Goal: Task Accomplishment & Management: Complete application form

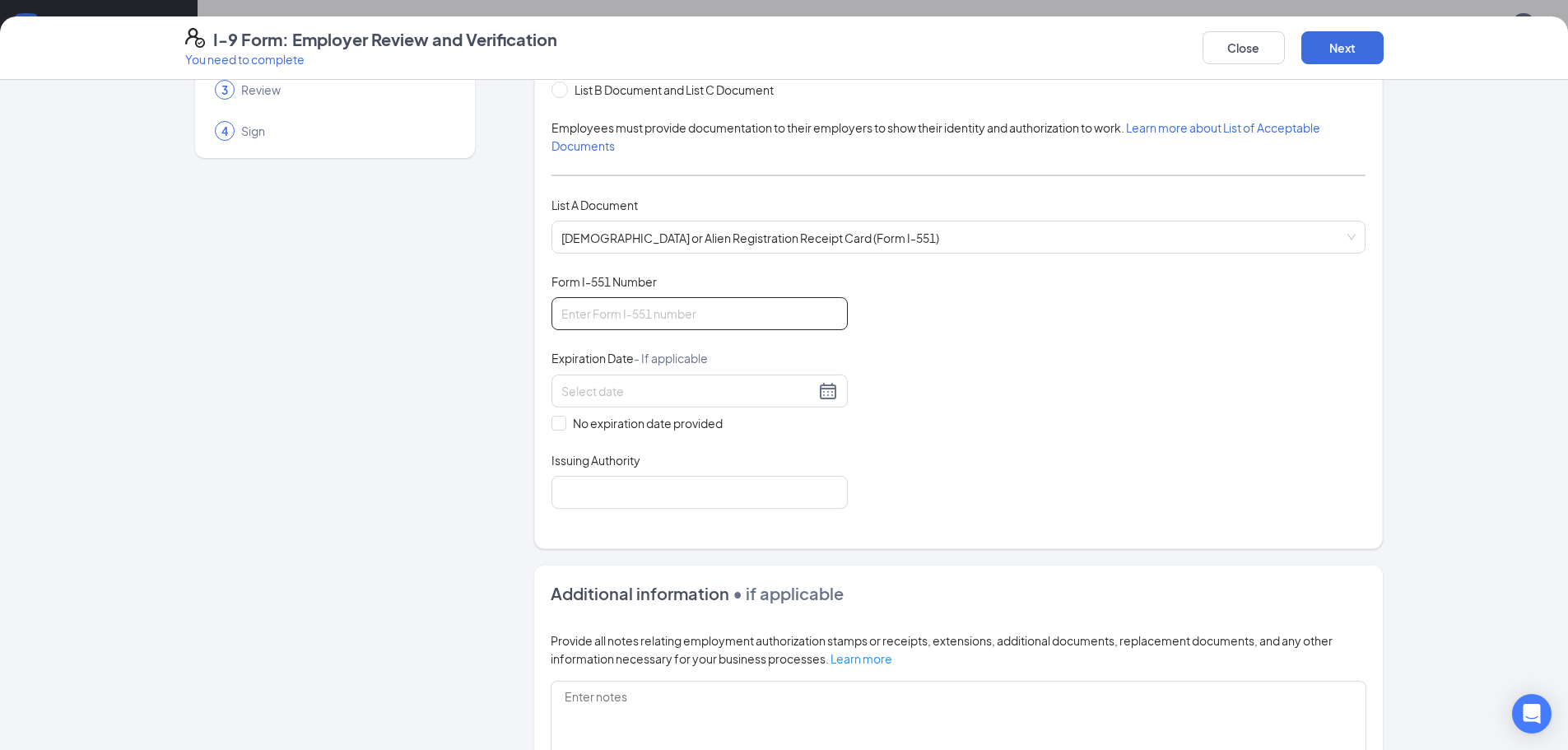
scroll to position [164, 0]
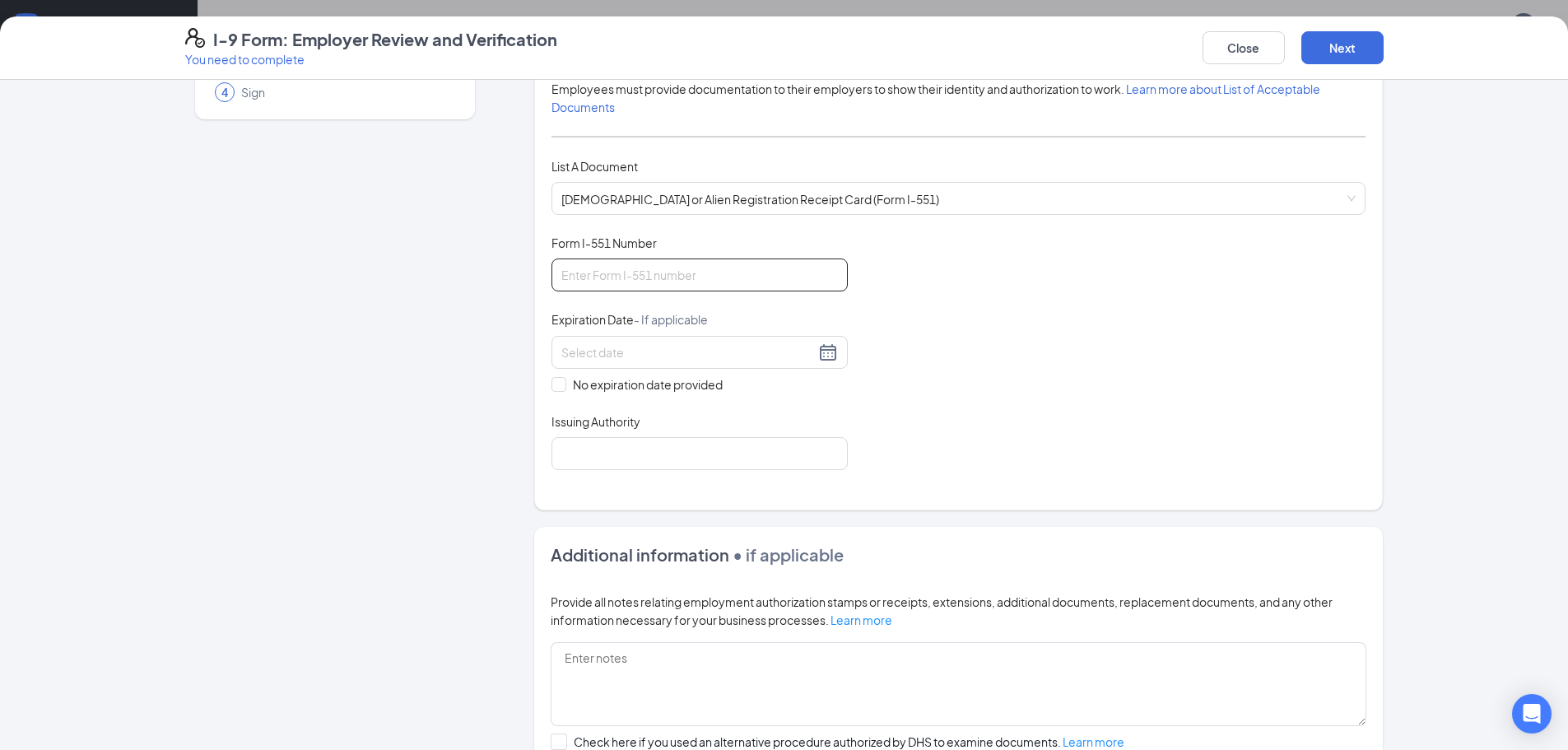
click at [715, 274] on input "Form I-551 Number" at bounding box center [700, 274] width 297 height 33
type input "usa0649398571"
click at [828, 351] on div at bounding box center [700, 352] width 276 height 20
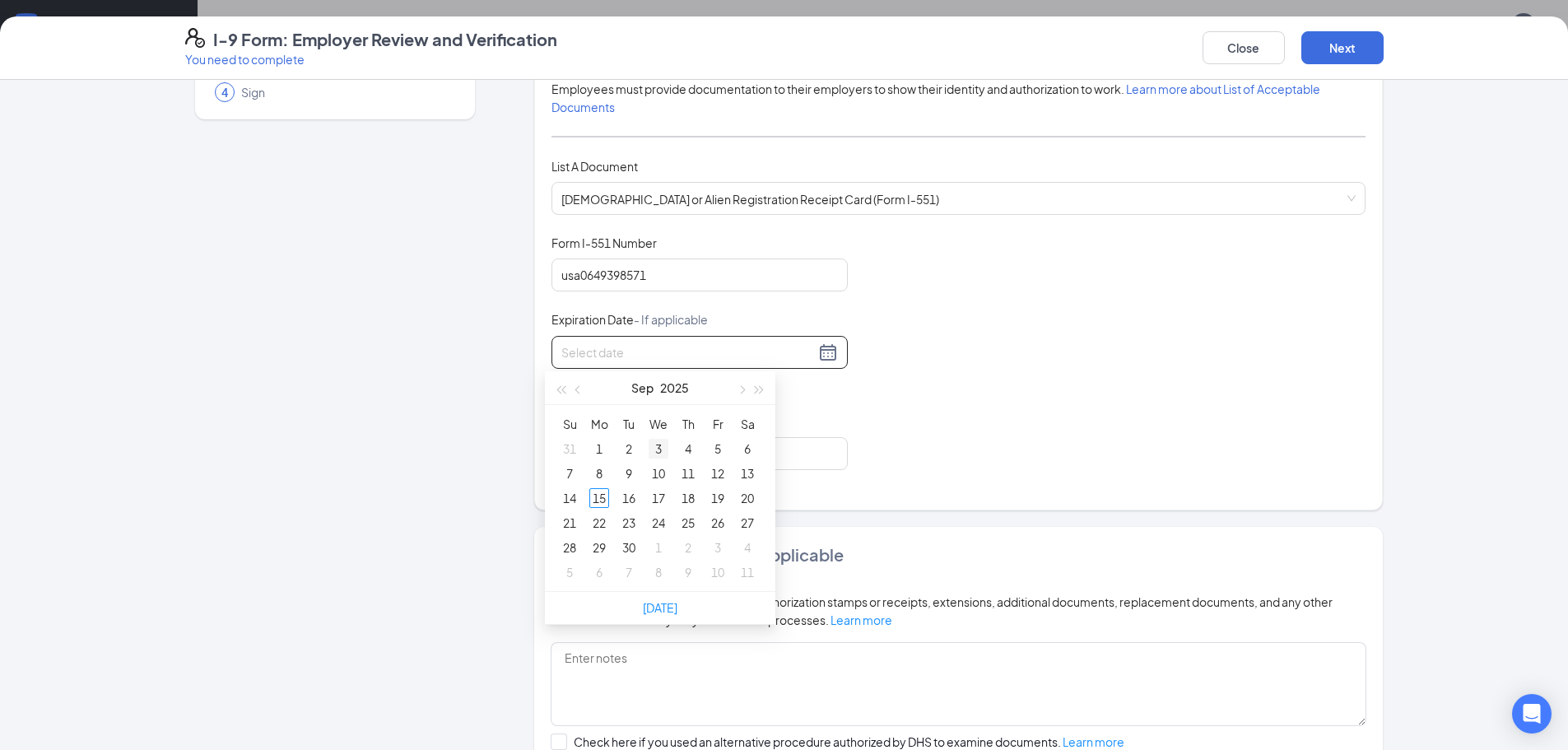
type input "[DATE]"
click at [638, 391] on button "Sep" at bounding box center [643, 387] width 22 height 33
click at [652, 490] on div "May" at bounding box center [659, 486] width 49 height 20
click at [607, 469] on div "5" at bounding box center [599, 473] width 20 height 20
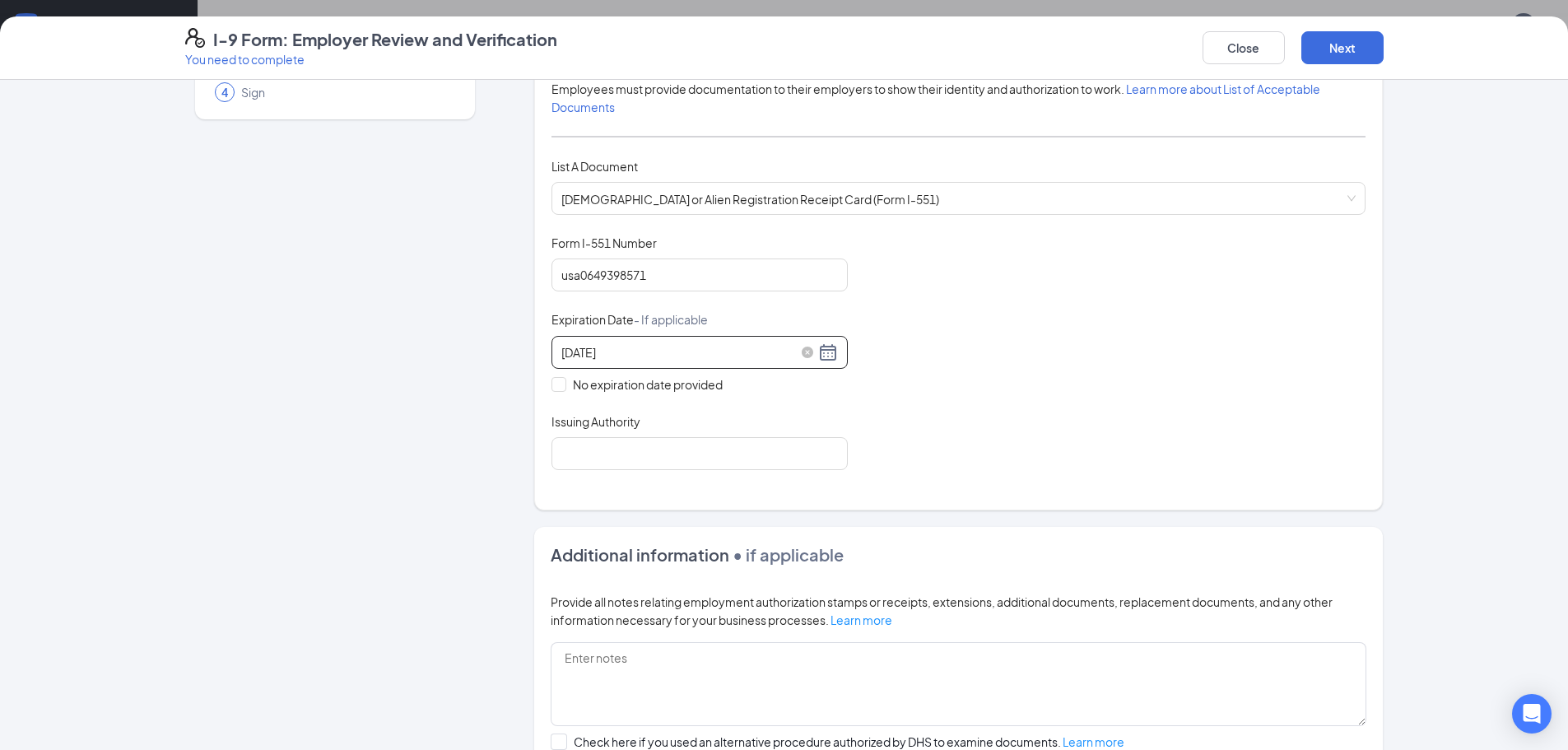
click at [818, 353] on div "[DATE]" at bounding box center [700, 352] width 276 height 20
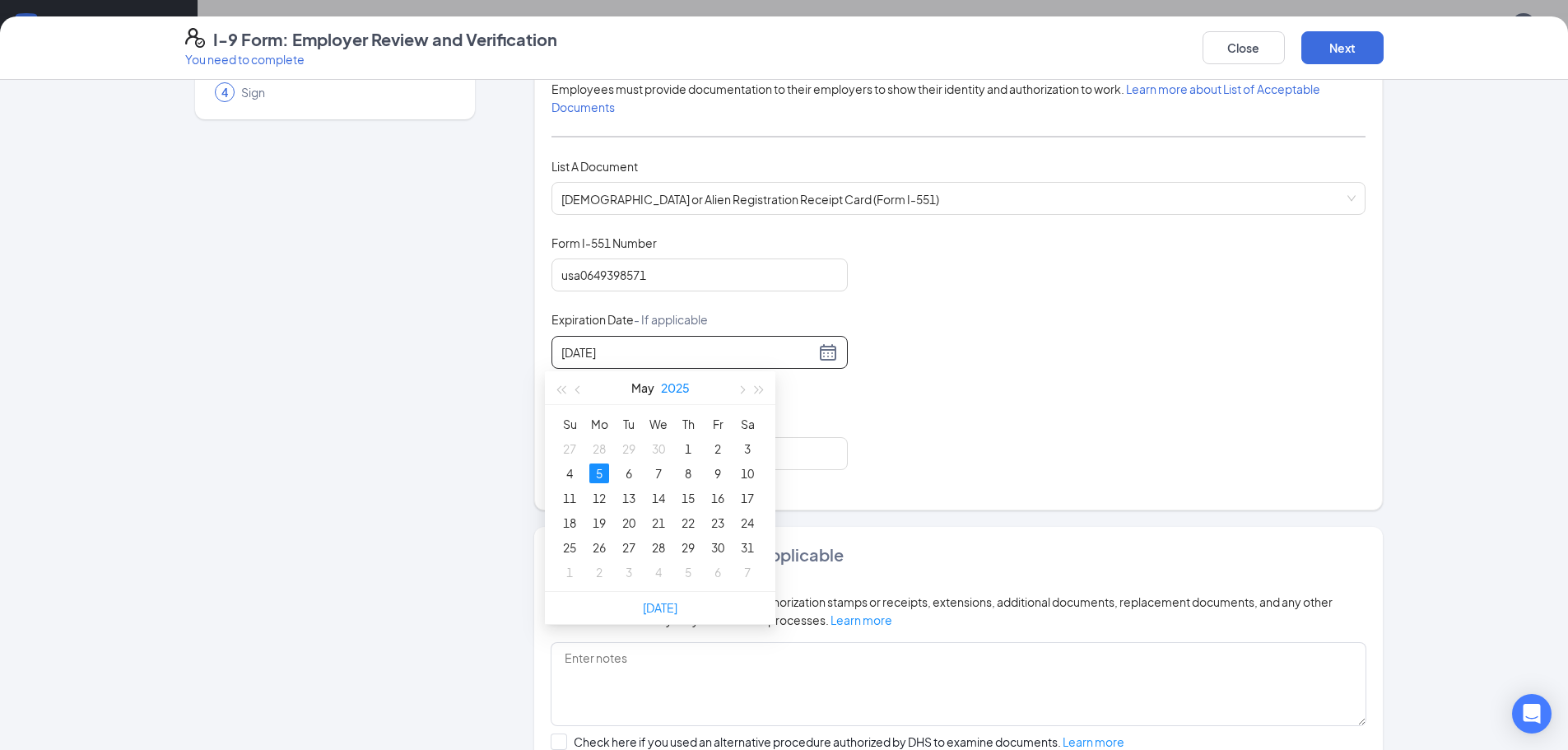
click at [678, 389] on button "2025" at bounding box center [674, 387] width 29 height 33
click at [657, 542] on div "2026" at bounding box center [659, 540] width 49 height 20
click at [883, 404] on div "Document Title [DEMOGRAPHIC_DATA] or Alien Registration Receipt Card (Form I-55…" at bounding box center [958, 352] width 813 height 235
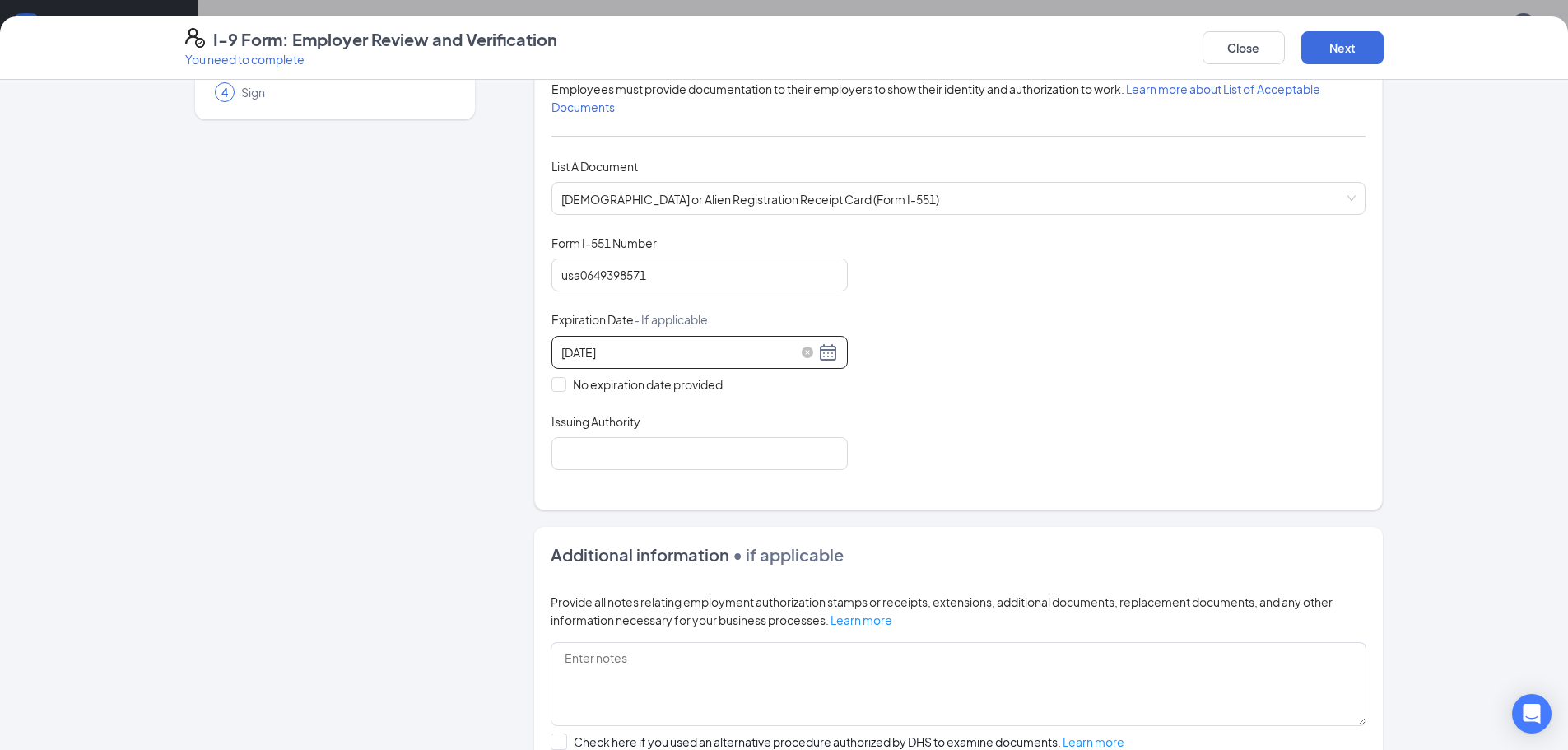
click at [817, 354] on div "[DATE]" at bounding box center [700, 352] width 276 height 20
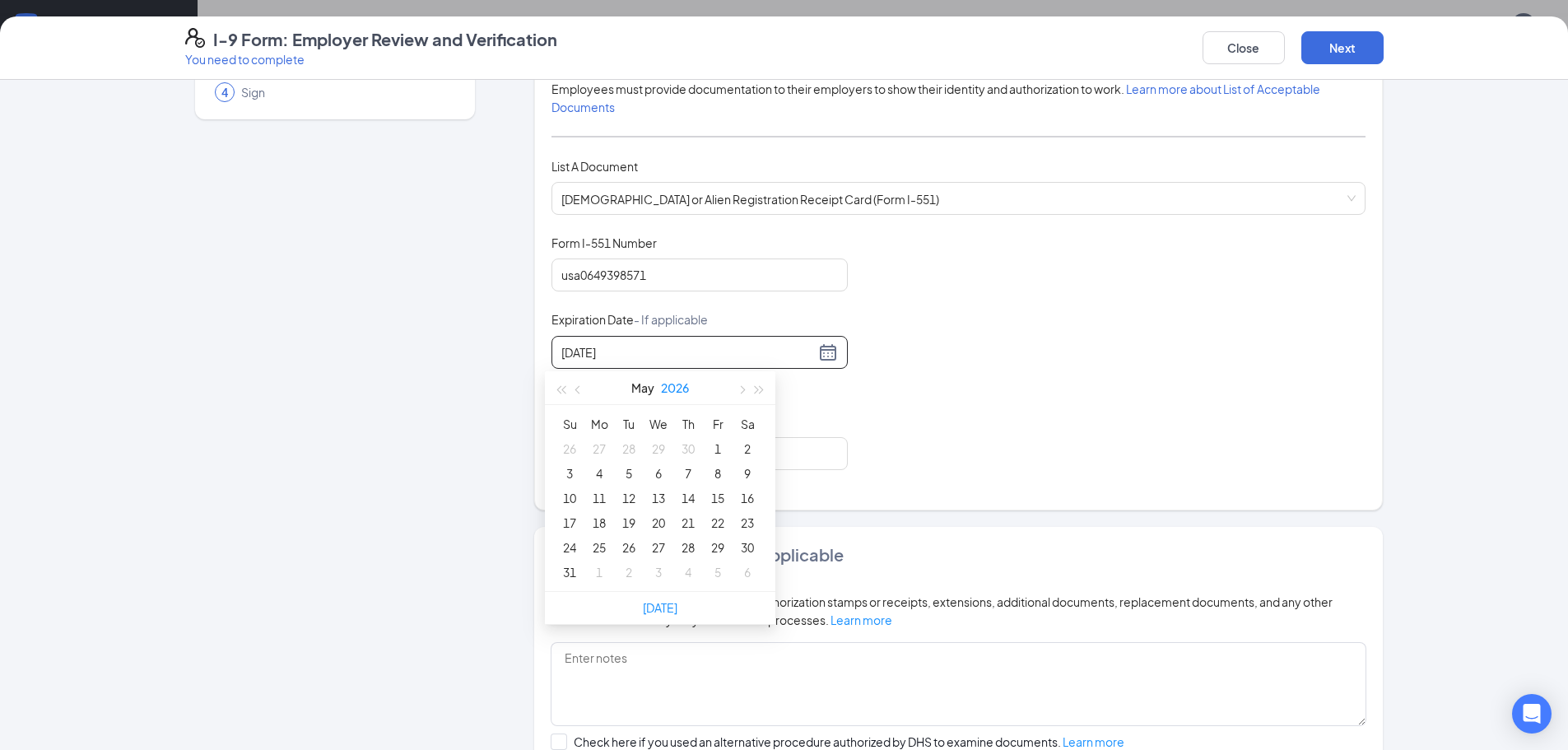
click at [685, 390] on button "2026" at bounding box center [674, 387] width 28 height 33
click at [650, 540] on div "2026" at bounding box center [659, 540] width 49 height 20
click at [867, 387] on div "Document Title [DEMOGRAPHIC_DATA] or Alien Registration Receipt Card (Form I-55…" at bounding box center [958, 352] width 813 height 235
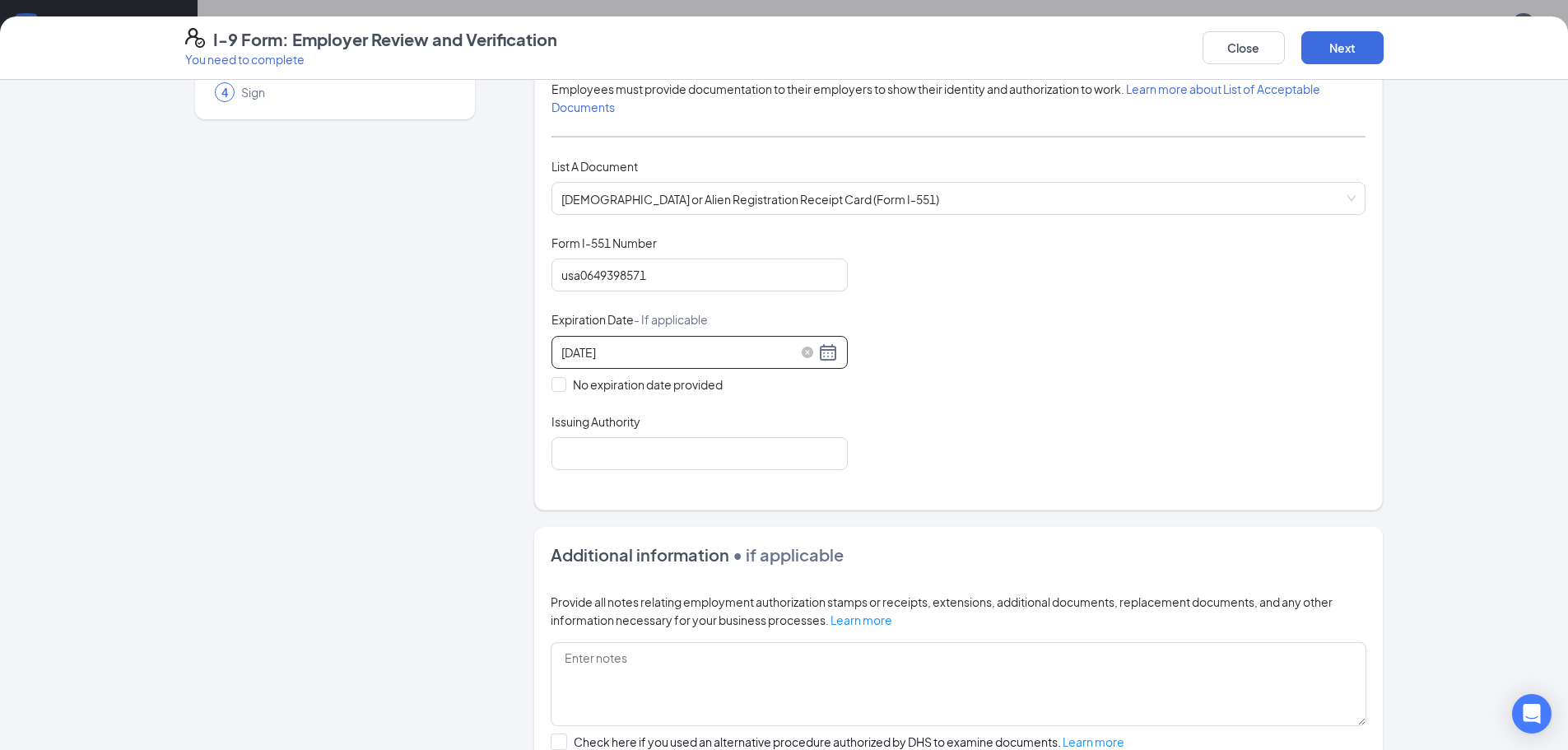
click at [823, 353] on div "[DATE]" at bounding box center [700, 352] width 276 height 20
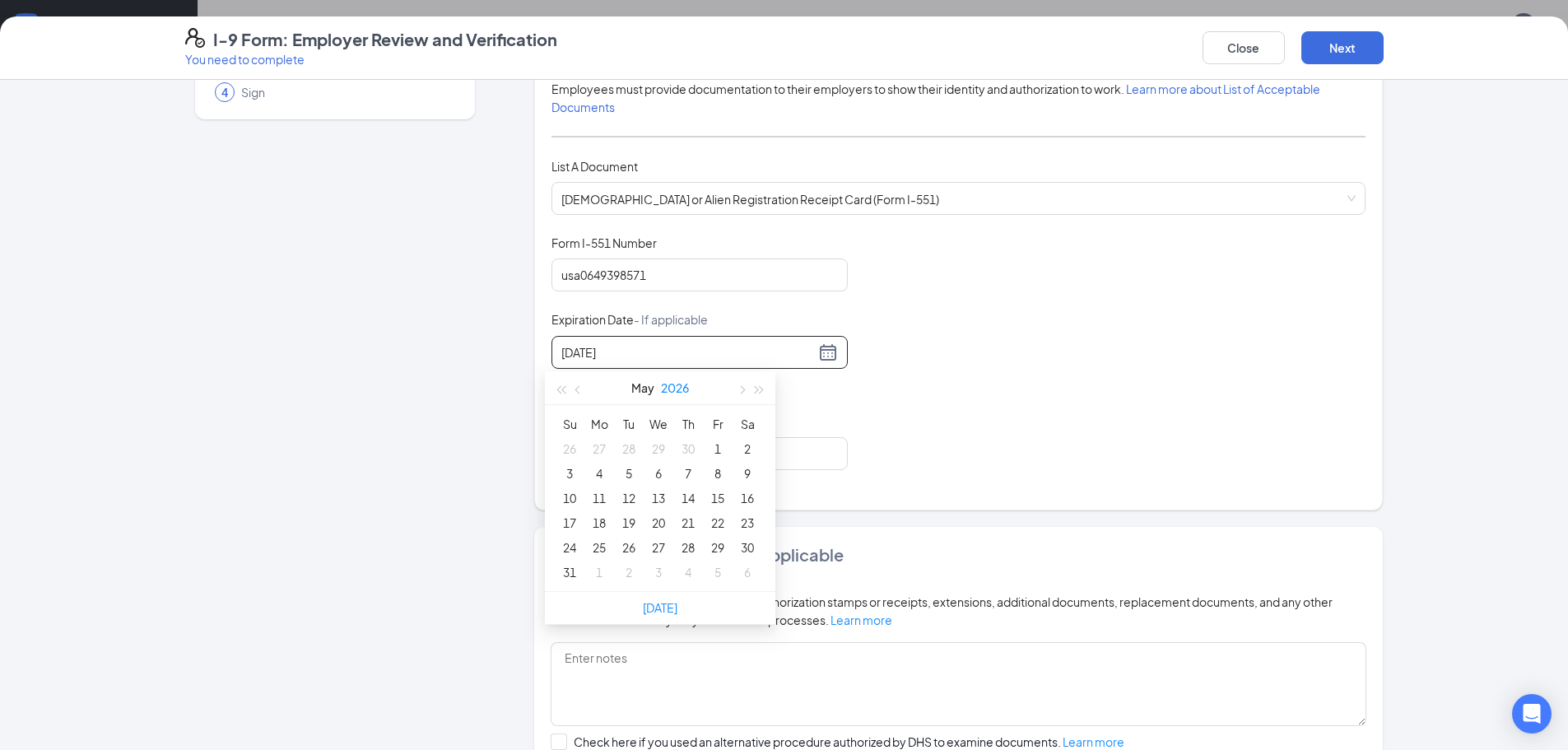
click at [671, 395] on button "2026" at bounding box center [674, 387] width 28 height 33
click at [659, 538] on div "2026" at bounding box center [659, 540] width 49 height 20
type input "[DATE]"
click at [625, 471] on div "5" at bounding box center [628, 473] width 20 height 20
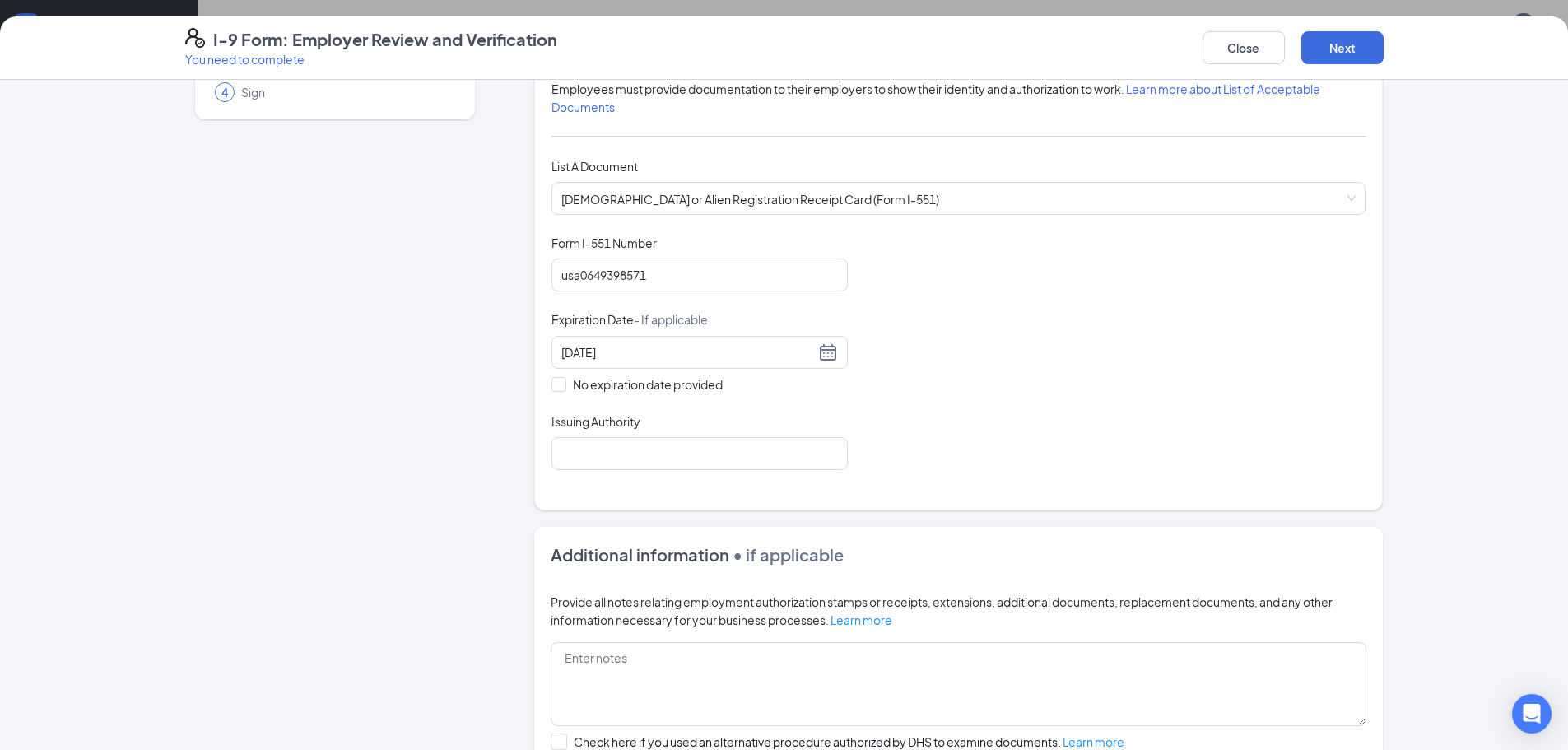
click at [890, 390] on div "Document Title [DEMOGRAPHIC_DATA] or Alien Registration Receipt Card (Form I-55…" at bounding box center [958, 352] width 813 height 235
click at [732, 445] on input "Issuing Authority" at bounding box center [700, 452] width 297 height 33
type input "usa"
click at [903, 409] on div "Document Title [DEMOGRAPHIC_DATA] or Alien Registration Receipt Card (Form I-55…" at bounding box center [958, 352] width 813 height 235
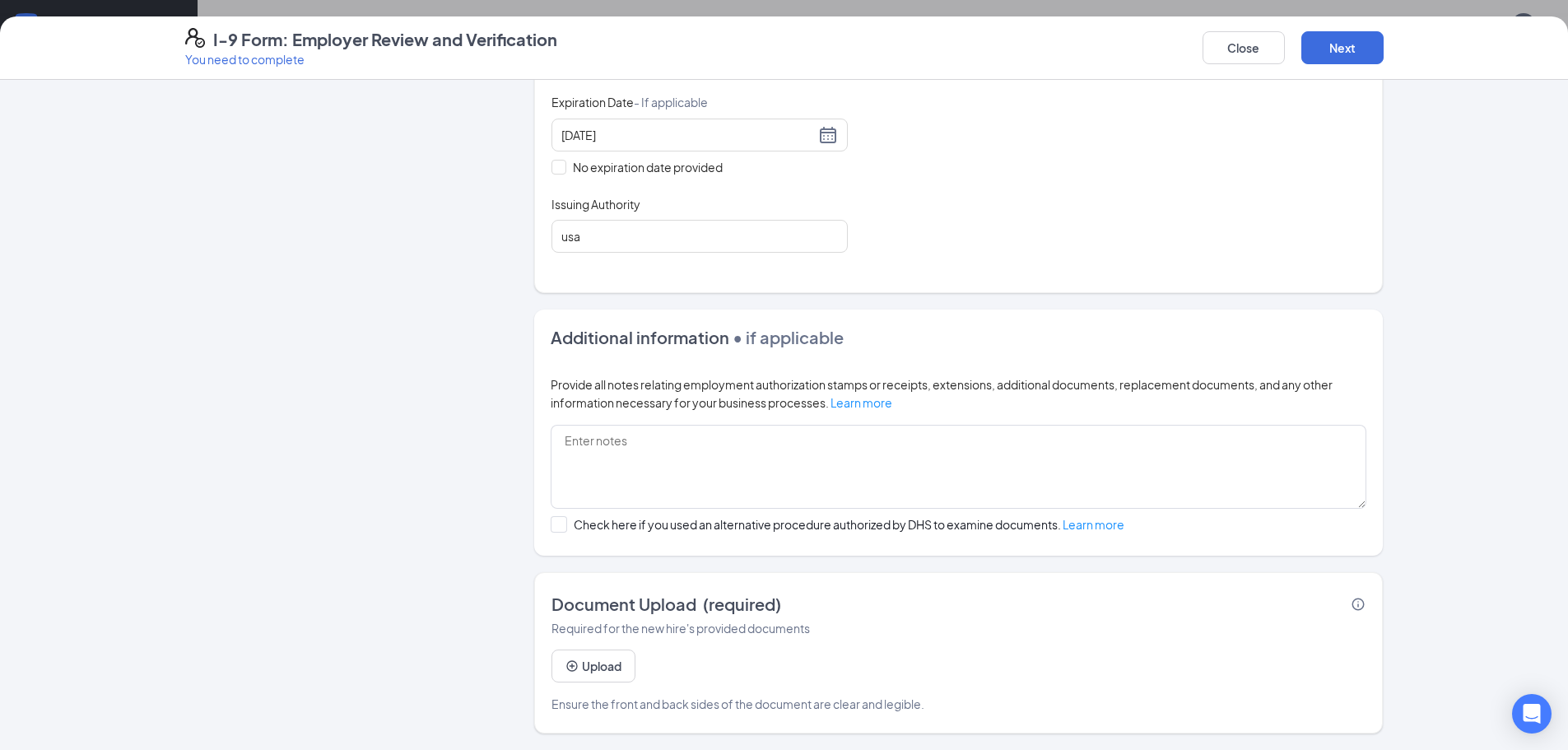
scroll to position [659, 0]
click at [598, 660] on button "Upload" at bounding box center [593, 665] width 84 height 33
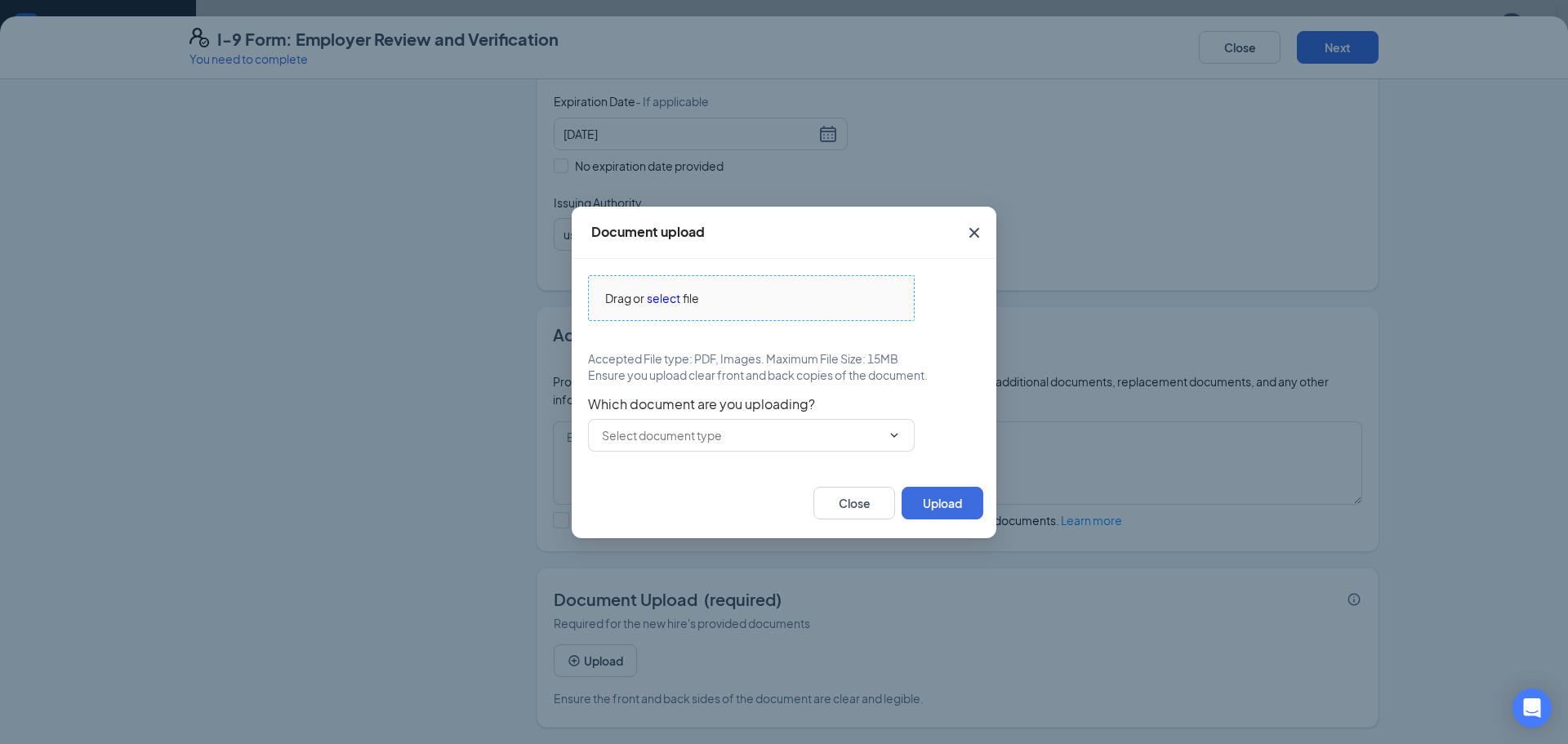
click at [669, 285] on span "Drag or select file" at bounding box center [751, 298] width 325 height 44
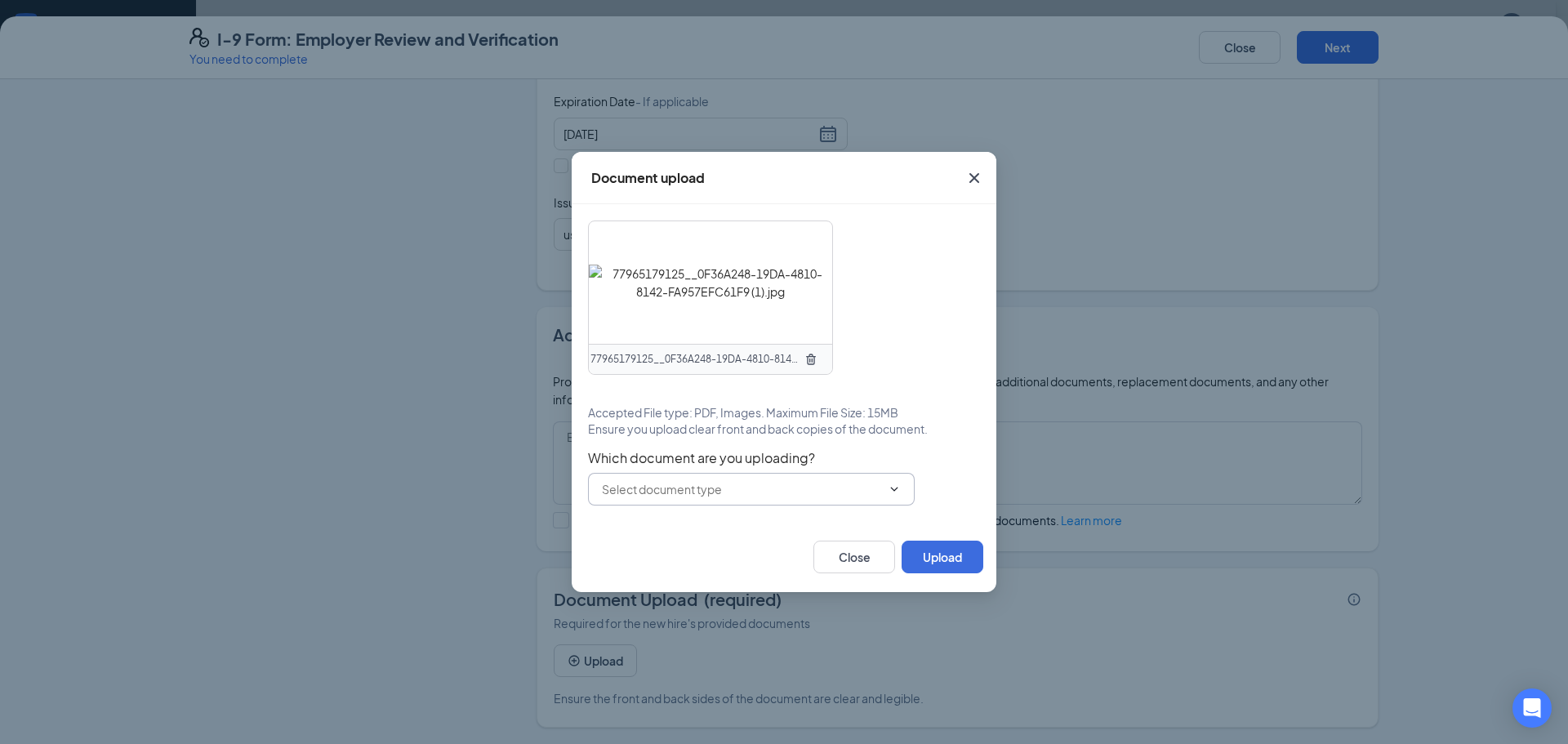
click at [776, 488] on input "text" at bounding box center [741, 489] width 280 height 18
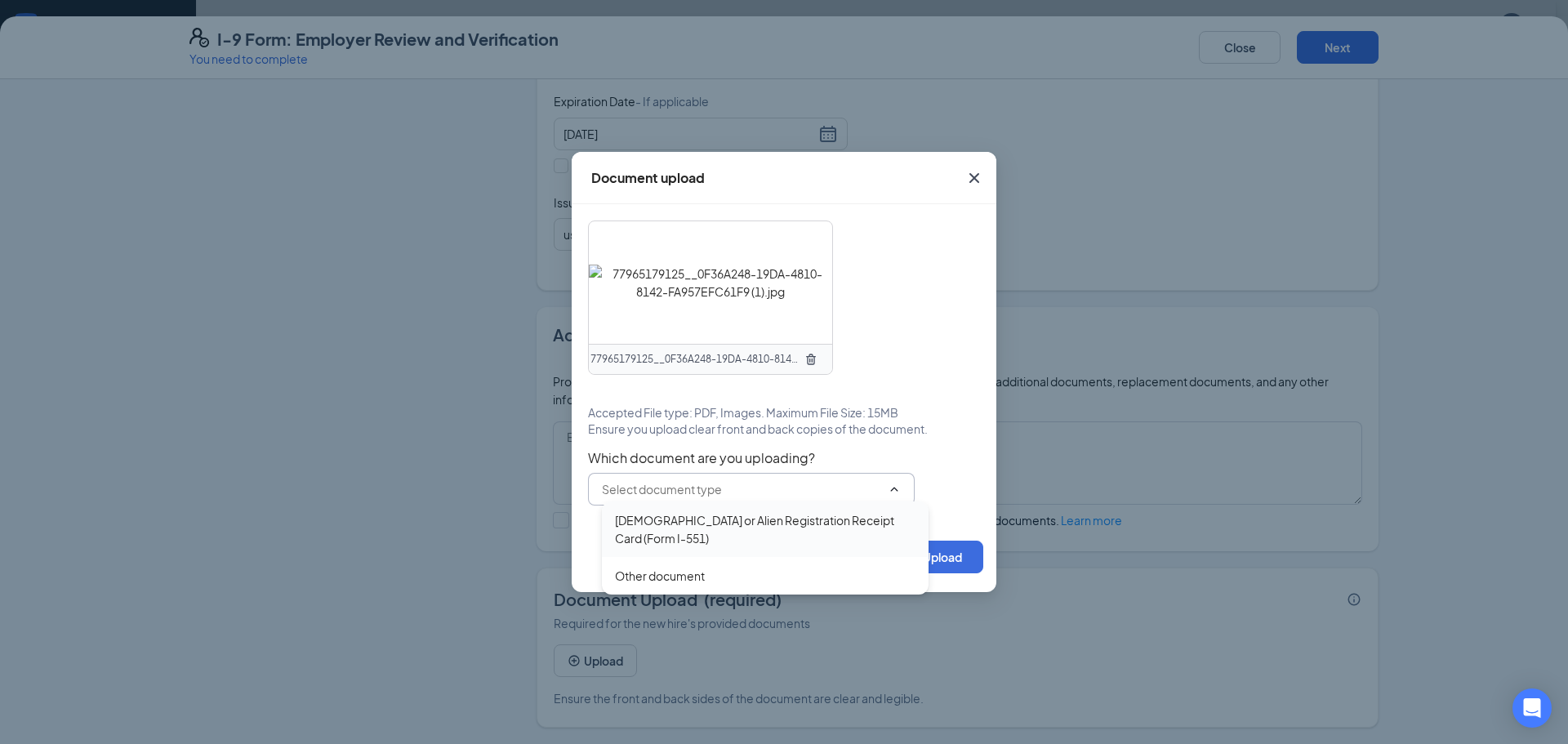
click at [768, 530] on div "[DEMOGRAPHIC_DATA] or Alien Registration Receipt Card (Form I-551)" at bounding box center [765, 528] width 301 height 36
type input "[DEMOGRAPHIC_DATA] or Alien Registration Receipt Card (Form I-551)"
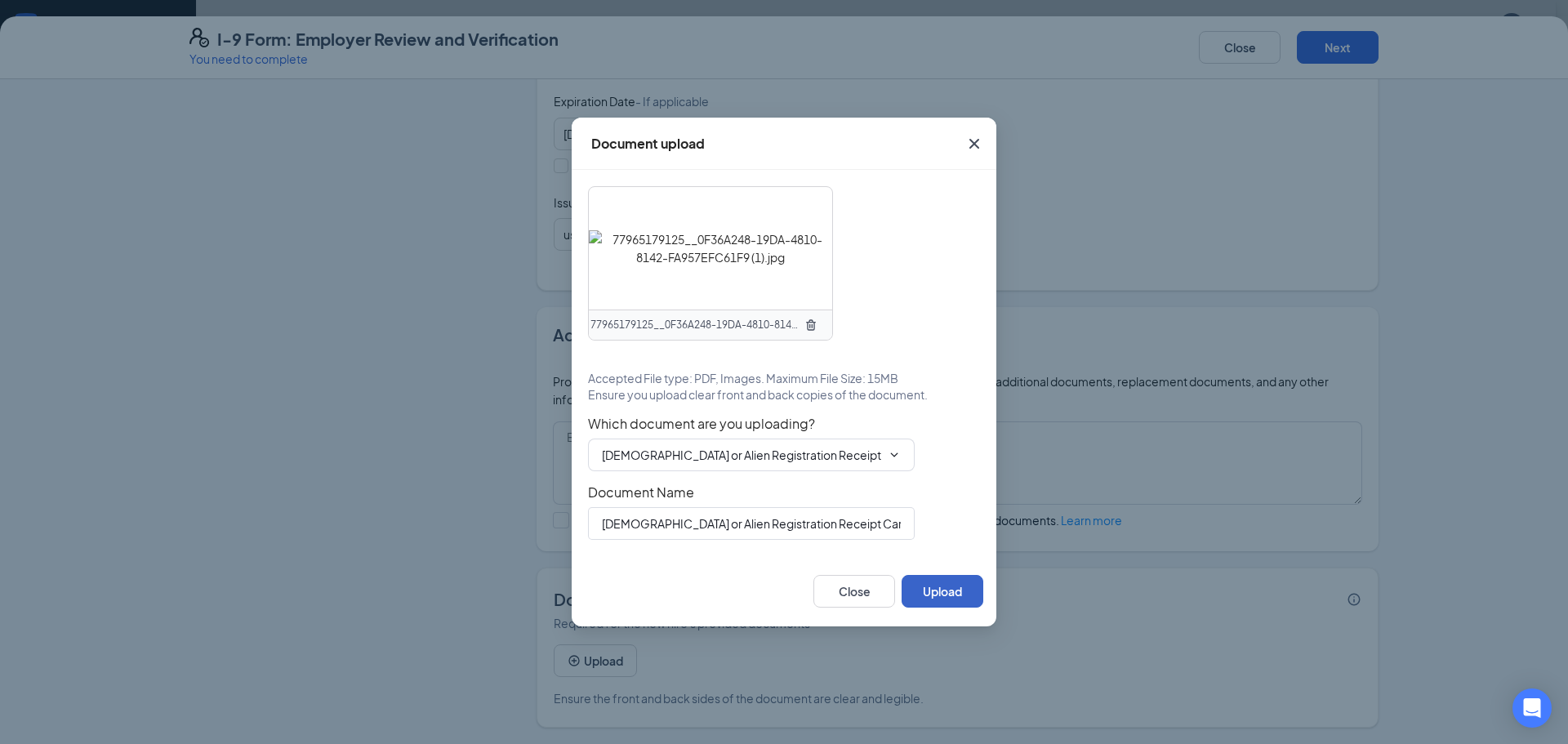
click at [937, 594] on button "Upload" at bounding box center [942, 590] width 81 height 32
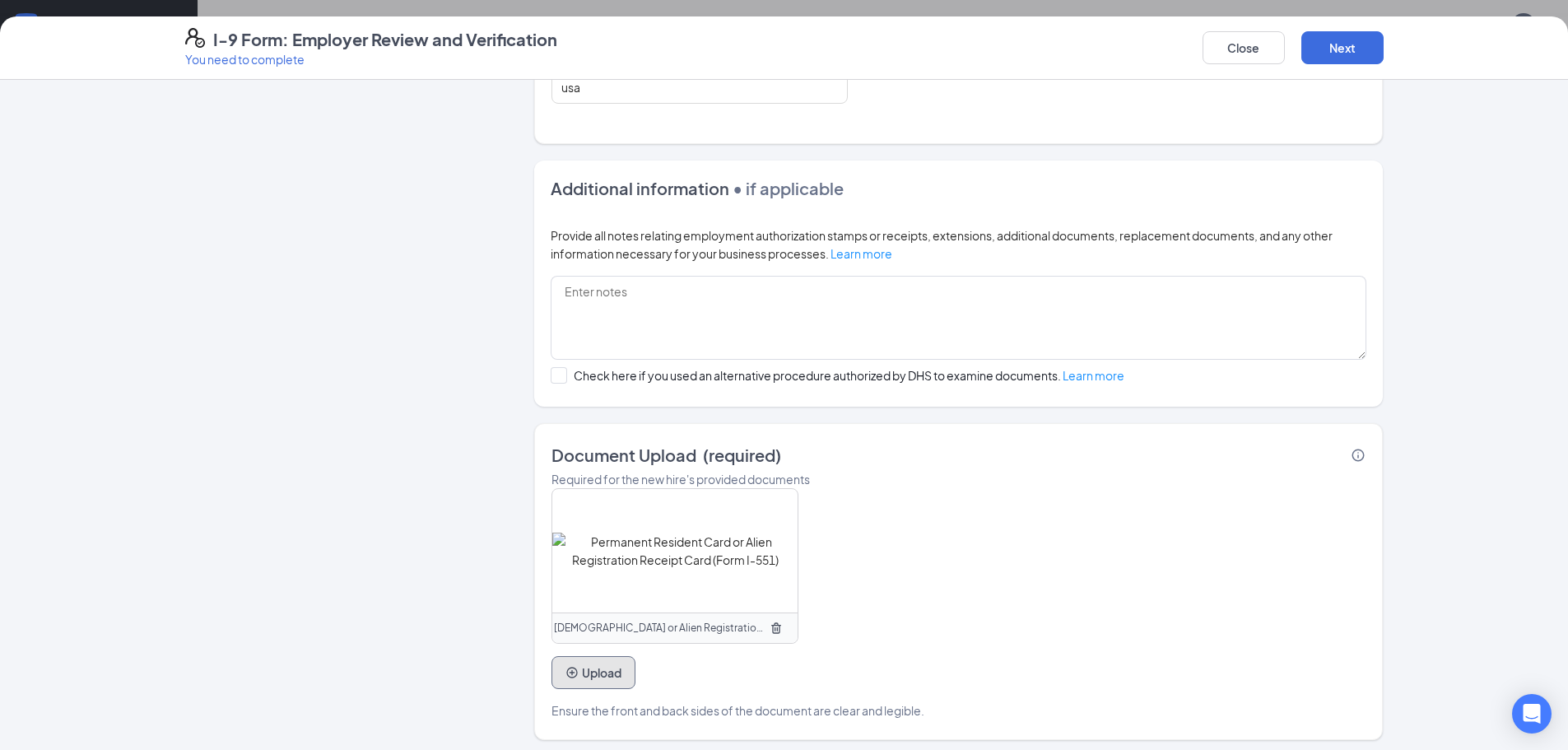
scroll to position [537, 0]
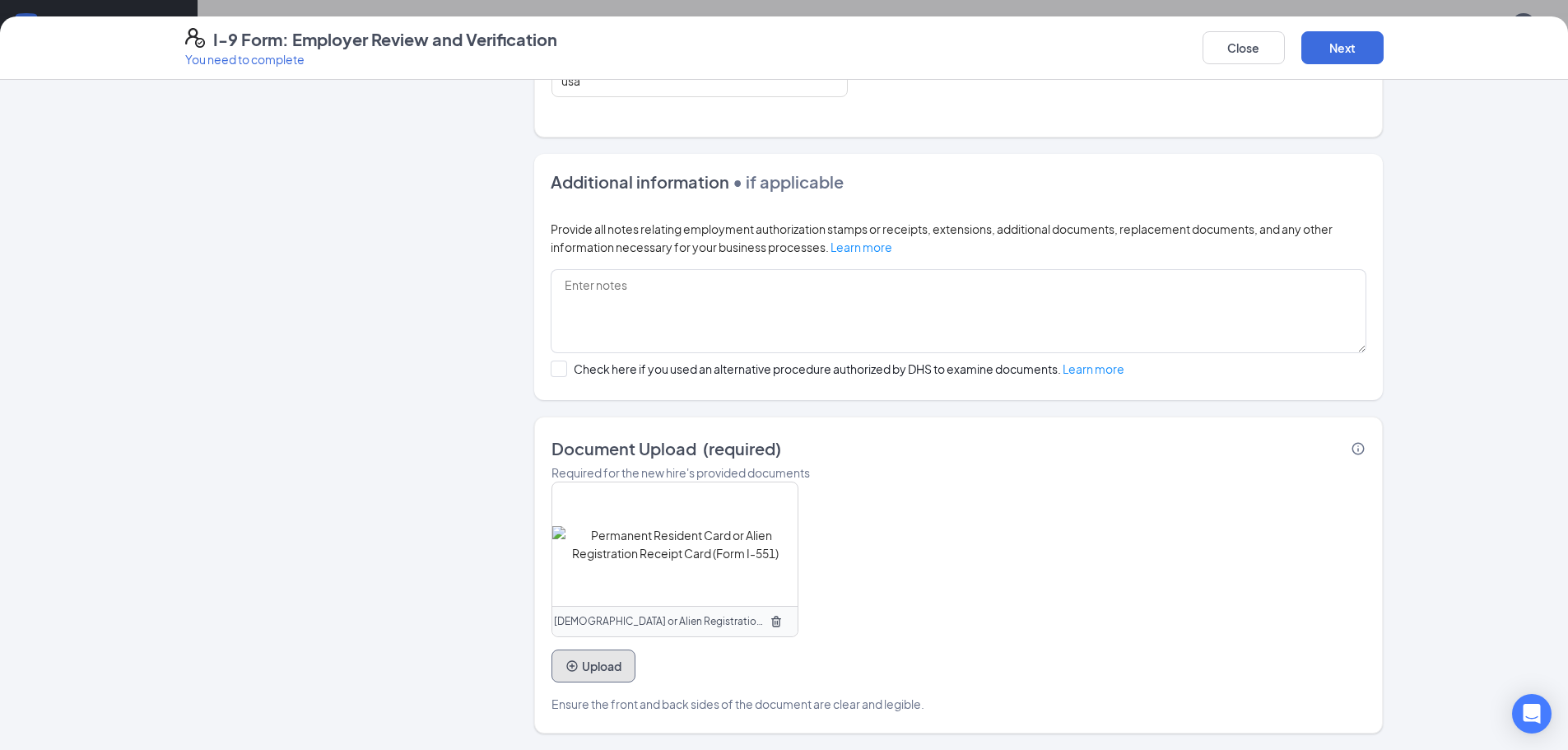
click at [610, 667] on button "Upload" at bounding box center [593, 665] width 84 height 33
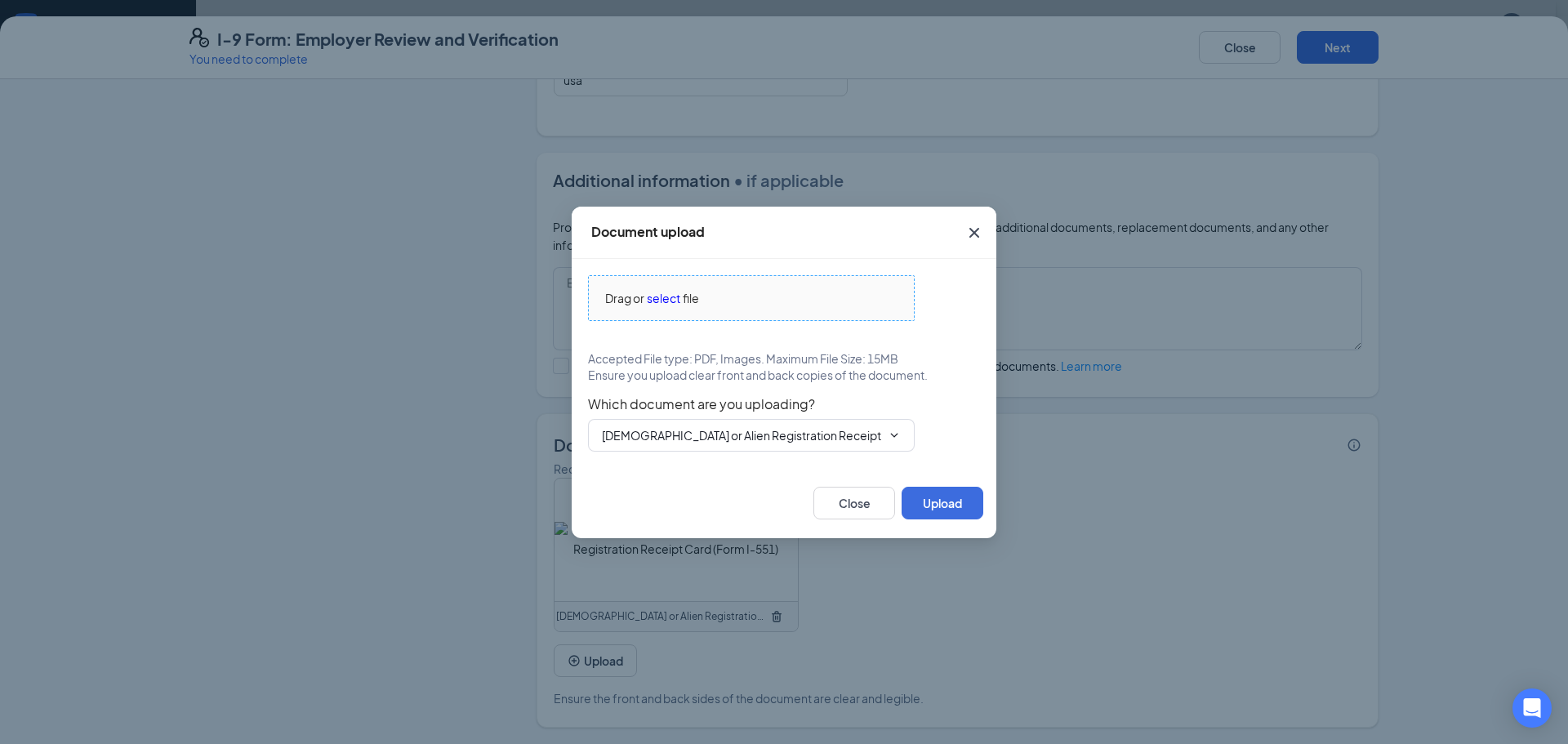
click at [680, 302] on span "select" at bounding box center [664, 297] width 33 height 18
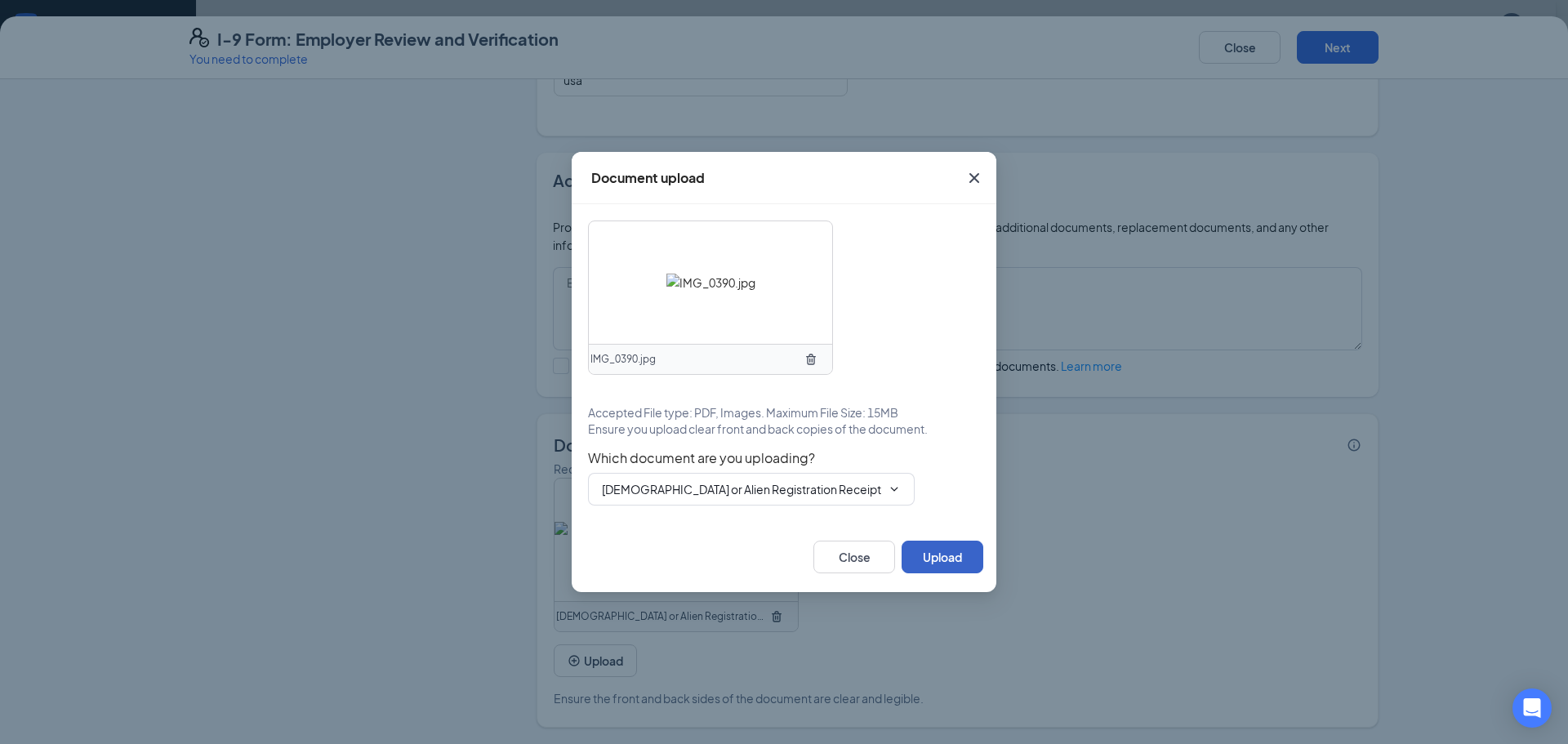
click at [956, 551] on button "Upload" at bounding box center [942, 556] width 81 height 32
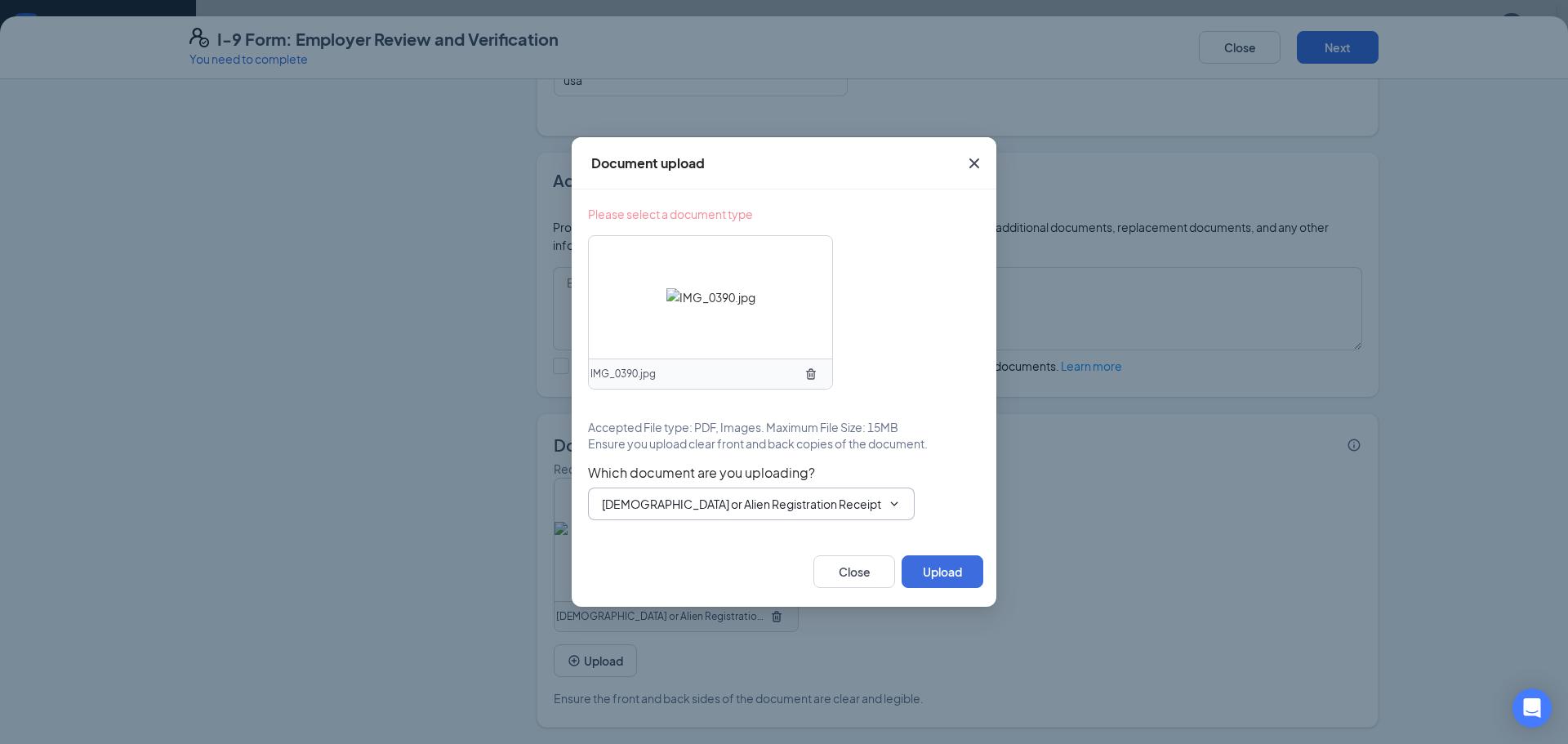
click at [742, 503] on input "[DEMOGRAPHIC_DATA] or Alien Registration Receipt Card (Form I-551)" at bounding box center [741, 503] width 280 height 18
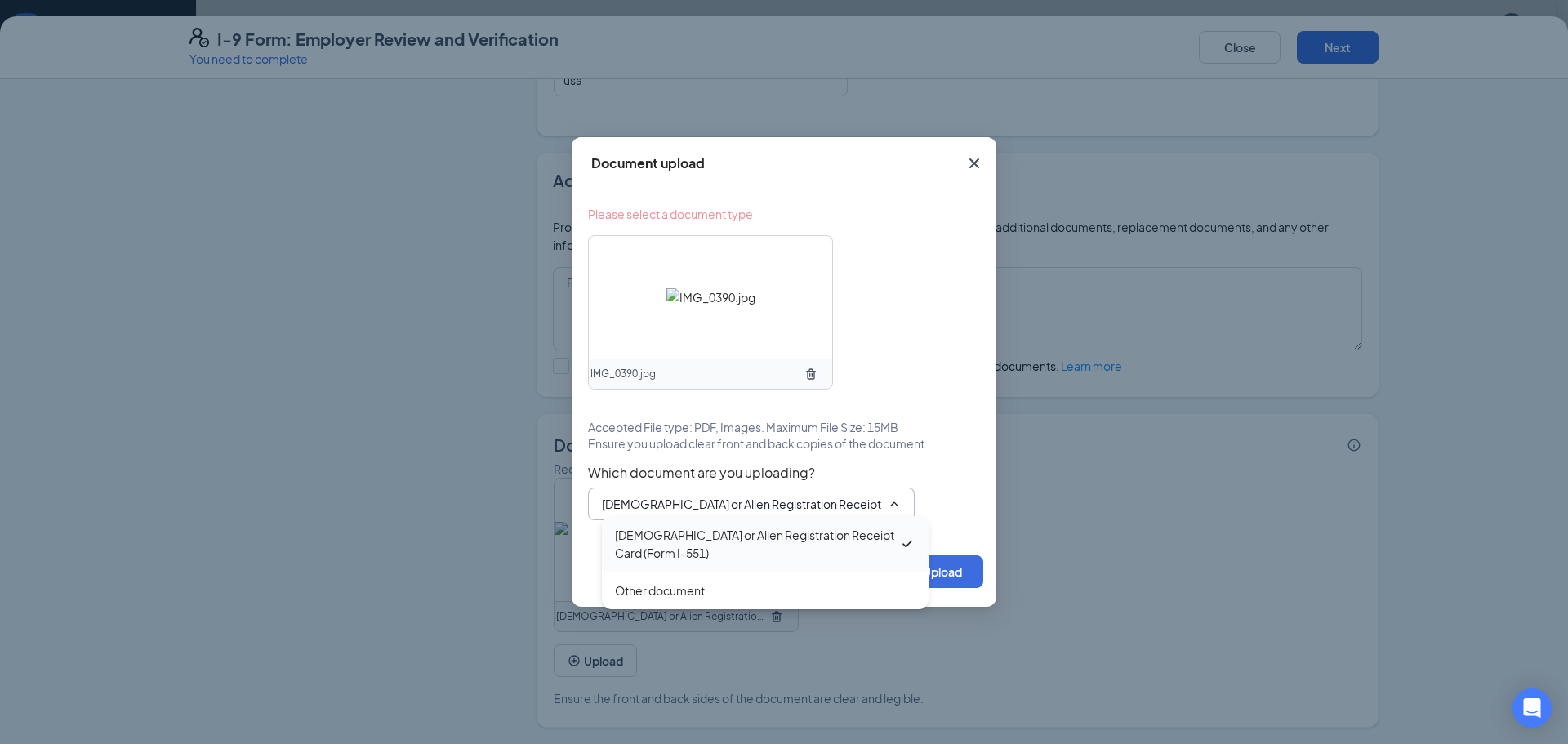
click at [734, 539] on div "[DEMOGRAPHIC_DATA] or Alien Registration Receipt Card (Form I-551)" at bounding box center [756, 543] width 284 height 36
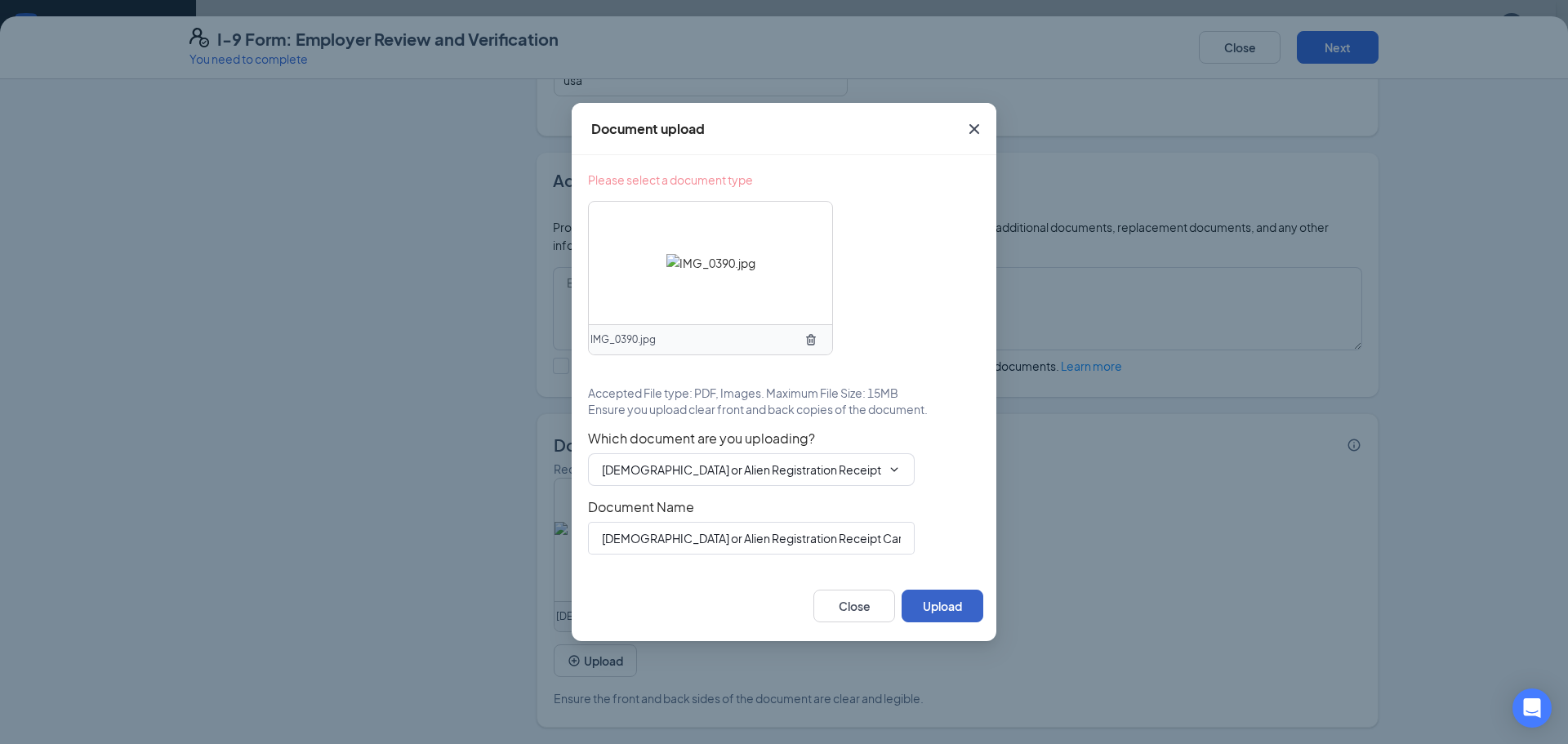
click at [940, 602] on button "Upload" at bounding box center [942, 605] width 81 height 32
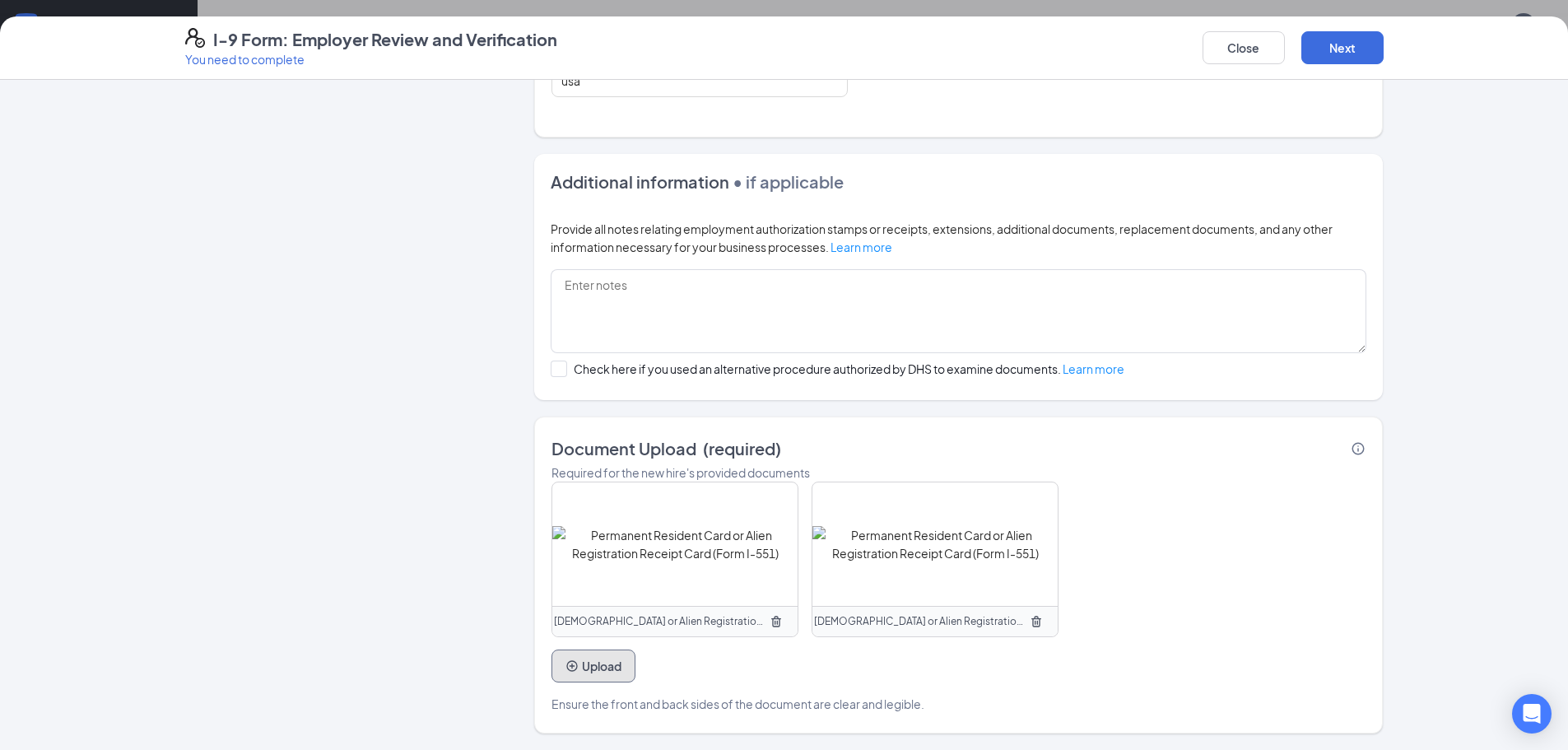
scroll to position [988, 0]
click at [1357, 42] on button "Next" at bounding box center [1342, 48] width 82 height 33
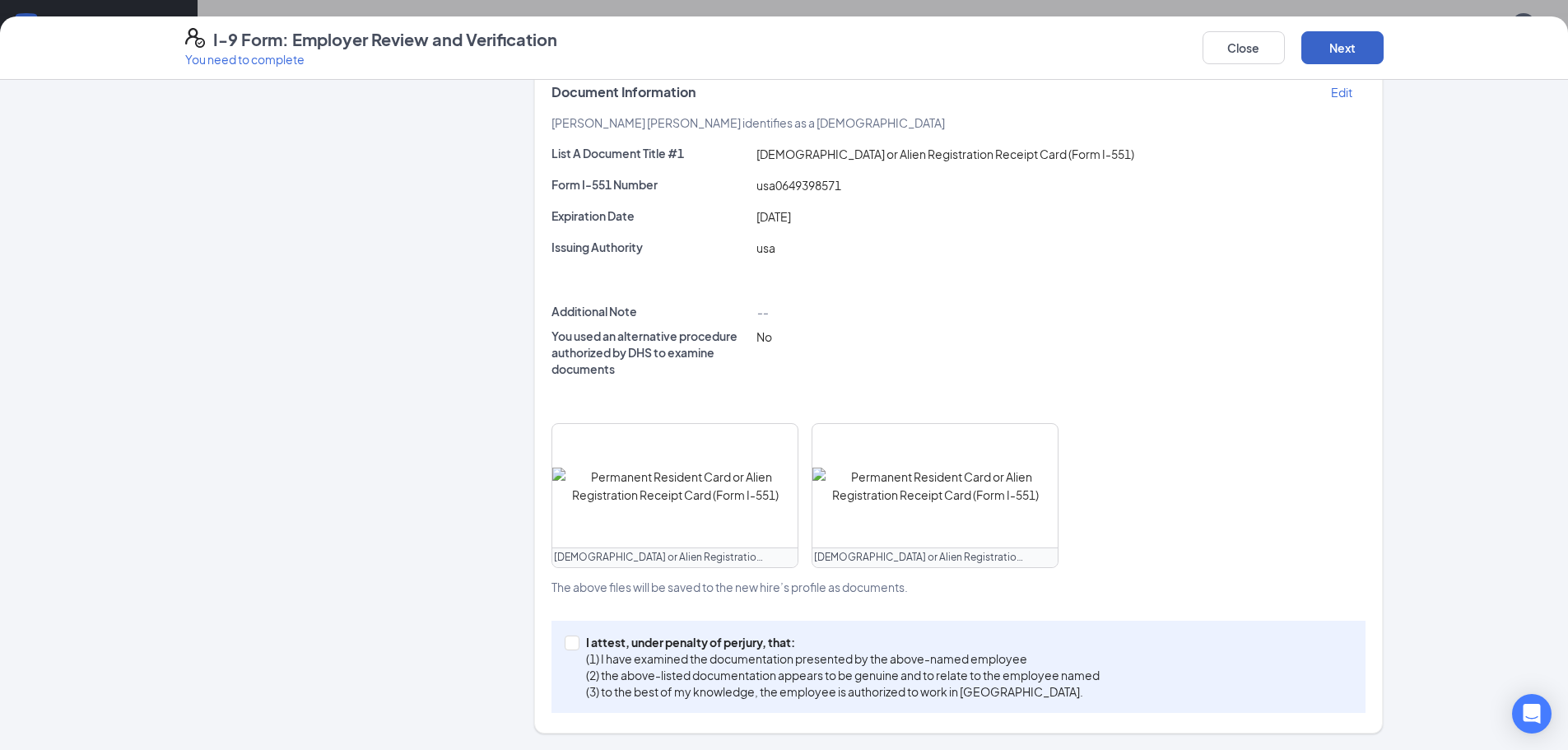
scroll to position [339, 0]
click at [579, 650] on span "I attest, under penalty of [PERSON_NAME], that: (1) I have examined the documen…" at bounding box center [842, 666] width 527 height 66
click at [575, 646] on input "I attest, under penalty of [PERSON_NAME], that: (1) I have examined the documen…" at bounding box center [570, 641] width 11 height 11
checkbox input "true"
click at [1325, 52] on button "Next" at bounding box center [1342, 48] width 82 height 33
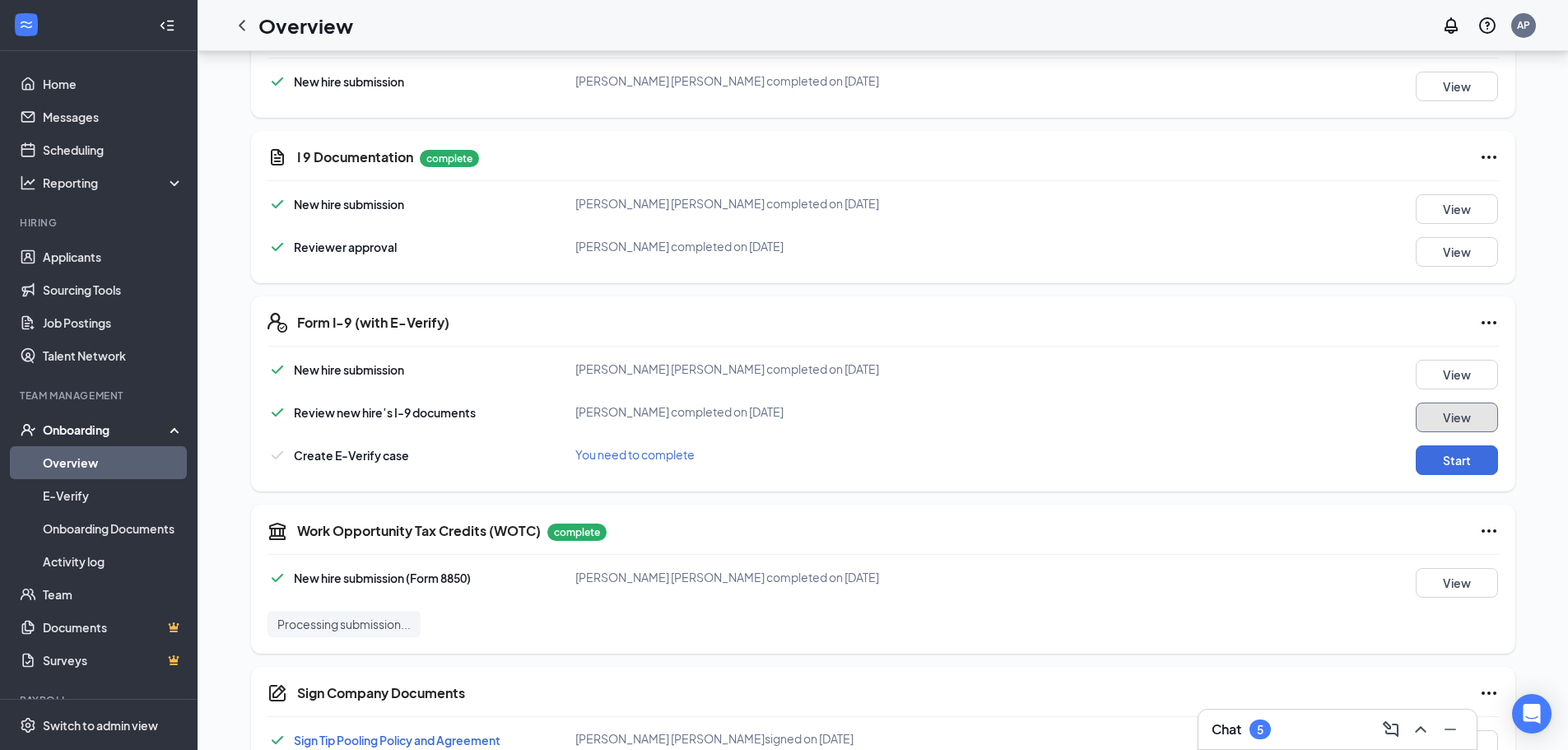
scroll to position [341, 0]
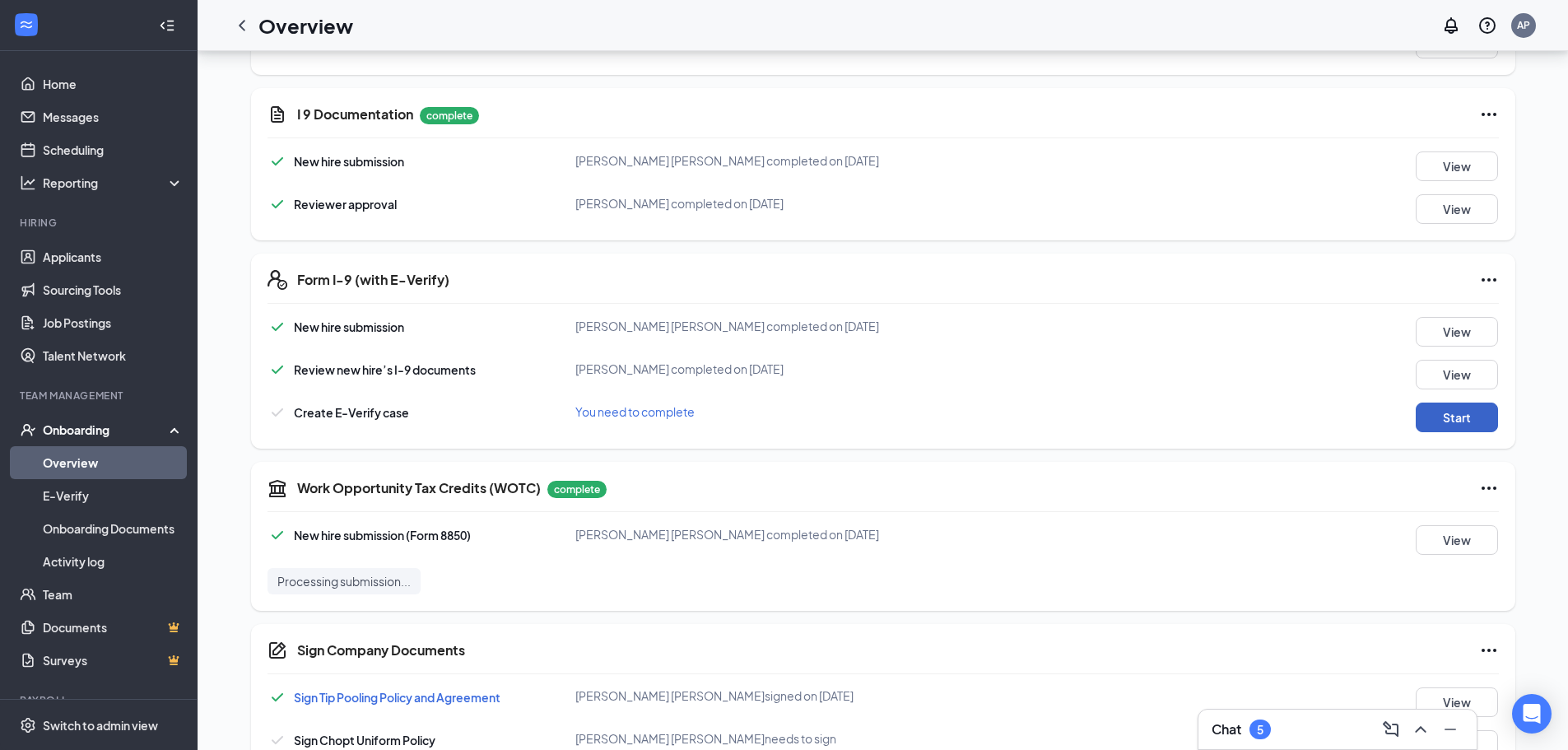
click at [1474, 423] on button "Start" at bounding box center [1456, 417] width 82 height 30
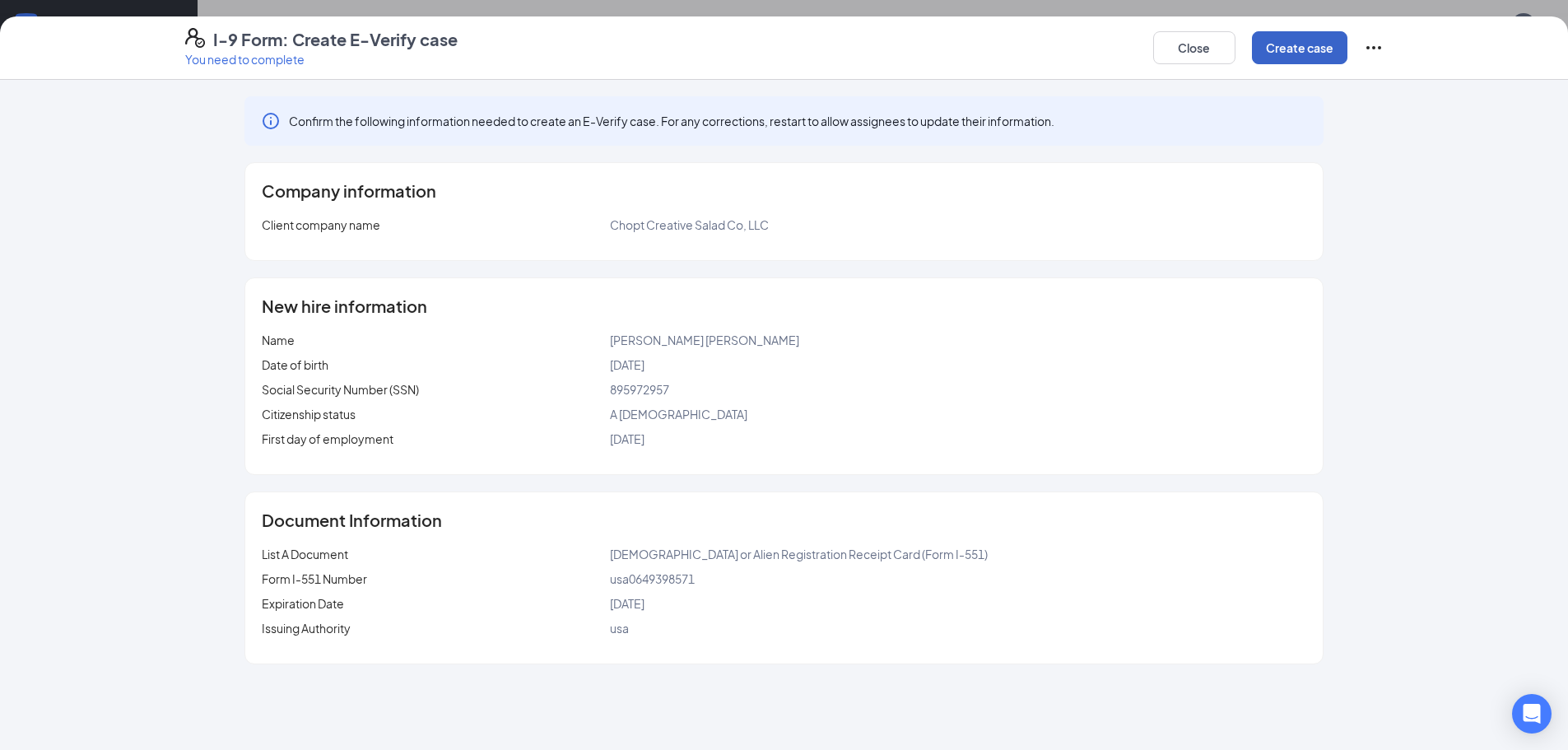
click at [1319, 46] on button "Create case" at bounding box center [1299, 48] width 95 height 33
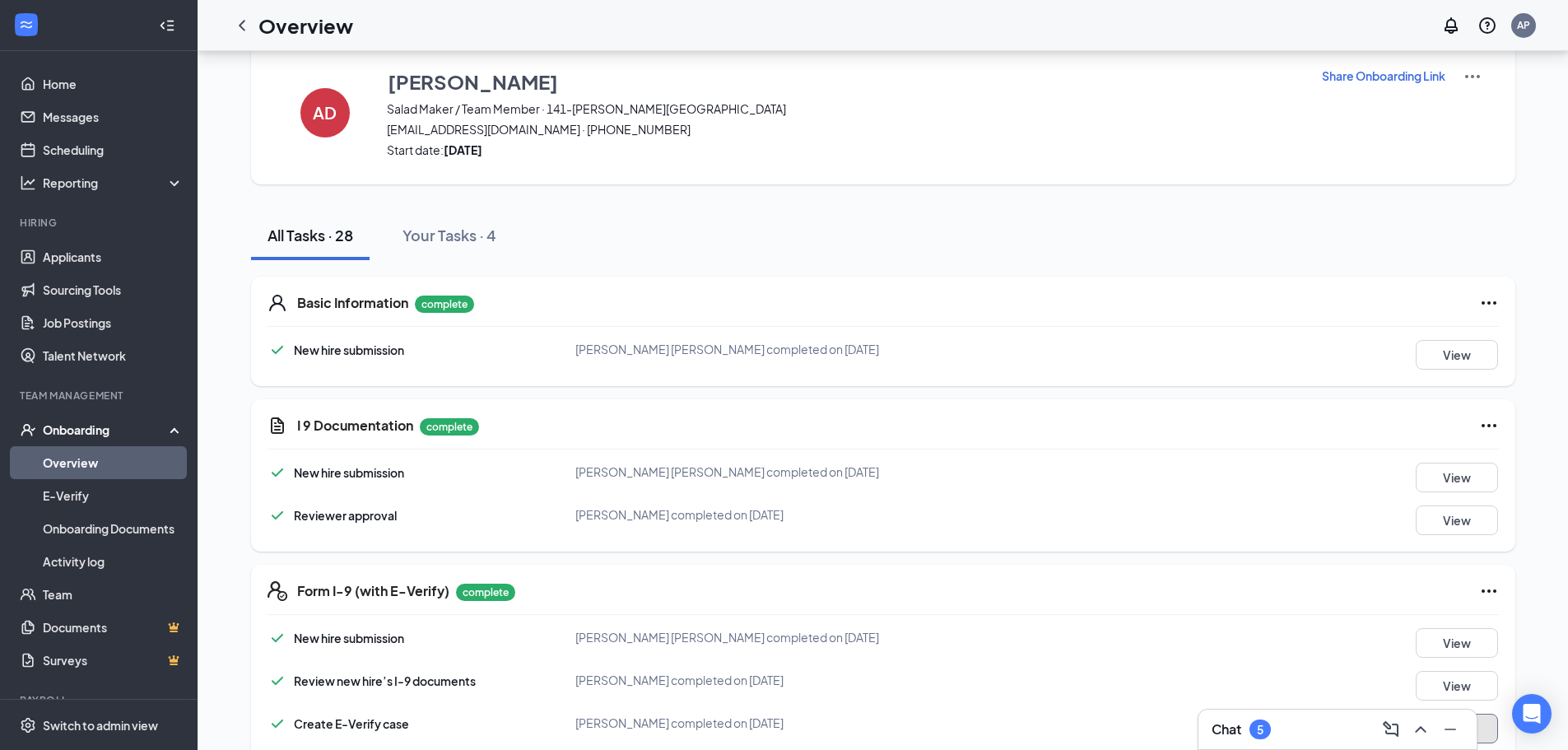
scroll to position [0, 0]
